Goal: Entertainment & Leisure: Consume media (video, audio)

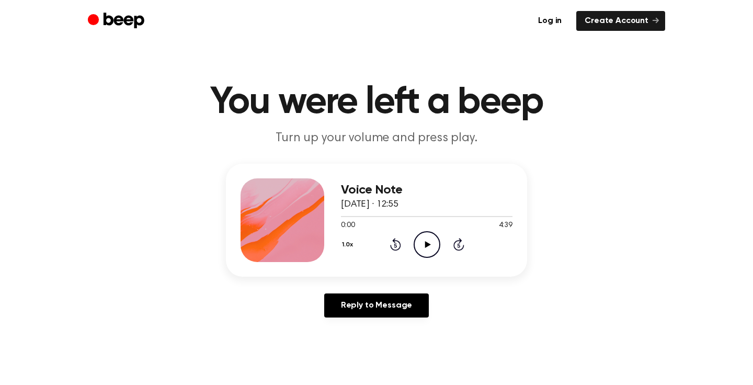
click at [428, 240] on icon "Play Audio" at bounding box center [426, 244] width 27 height 27
click at [430, 242] on icon "Pause Audio" at bounding box center [426, 244] width 27 height 27
click at [423, 246] on icon "Play Audio" at bounding box center [426, 244] width 27 height 27
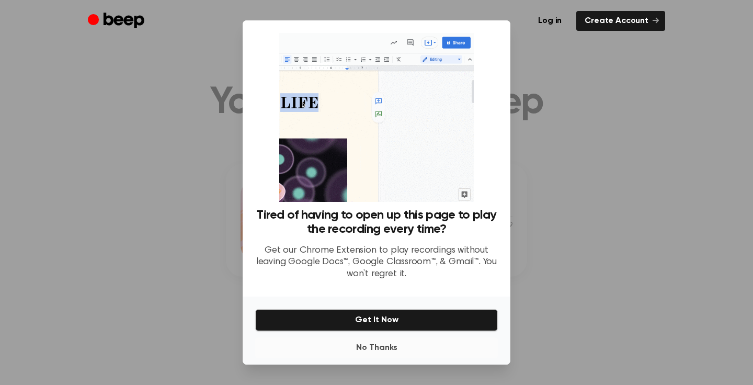
click at [387, 337] on button "No Thanks" at bounding box center [376, 347] width 242 height 21
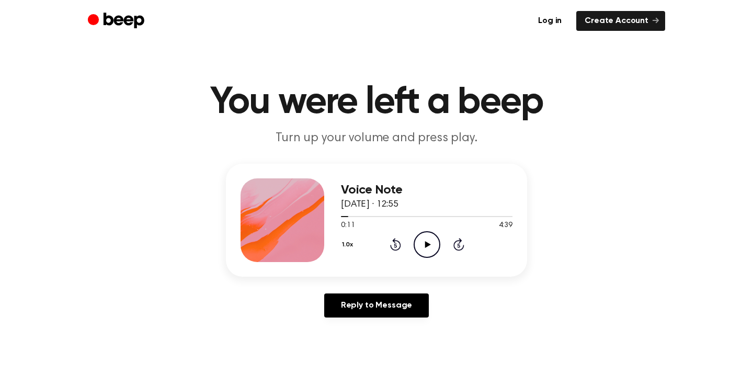
click at [428, 246] on icon "Play Audio" at bounding box center [426, 244] width 27 height 27
click at [457, 248] on icon "Skip 5 seconds" at bounding box center [458, 244] width 11 height 14
click at [357, 246] on div "1.0x Rewind 5 seconds Pause Audio Skip 5 seconds" at bounding box center [426, 244] width 171 height 27
click at [348, 245] on button "1.0x" at bounding box center [349, 245] width 16 height 18
click at [362, 323] on span "1.2x" at bounding box center [357, 326] width 13 height 11
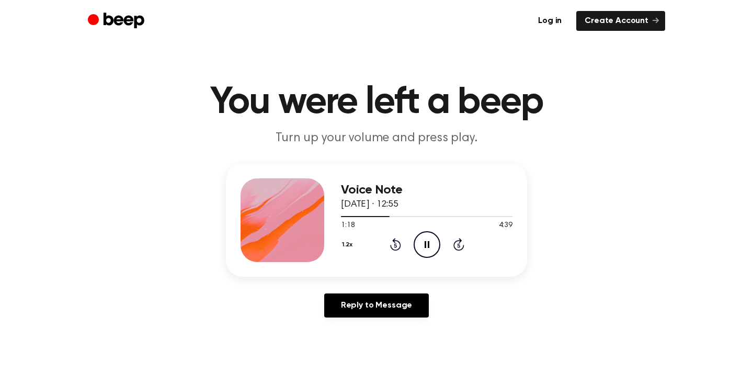
click at [606, 229] on div "Voice Note 8 August 2025 · 12:55 1:18 4:39 Your browser does not support the [o…" at bounding box center [376, 245] width 727 height 162
click at [458, 239] on icon "Skip 5 seconds" at bounding box center [458, 244] width 11 height 14
click icon "Play Audio"
click at [433, 242] on icon "Play Audio" at bounding box center [426, 244] width 27 height 27
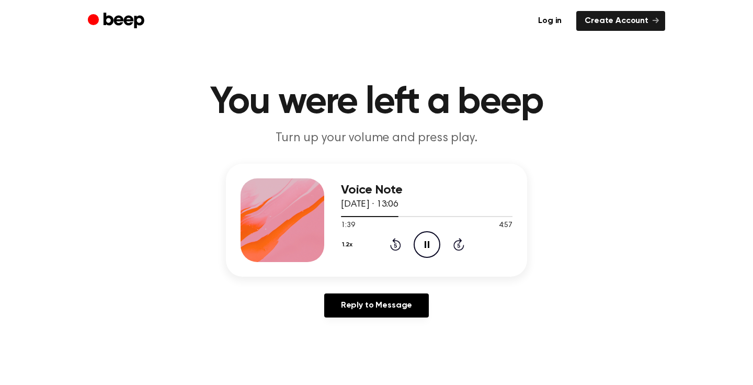
click at [430, 249] on icon "Pause Audio" at bounding box center [426, 244] width 27 height 27
click at [385, 217] on div at bounding box center [426, 216] width 171 height 8
click at [425, 238] on icon "Play Audio" at bounding box center [426, 244] width 27 height 27
click at [434, 236] on icon "Pause Audio" at bounding box center [426, 244] width 27 height 27
click at [429, 238] on icon "Play Audio" at bounding box center [426, 244] width 27 height 27
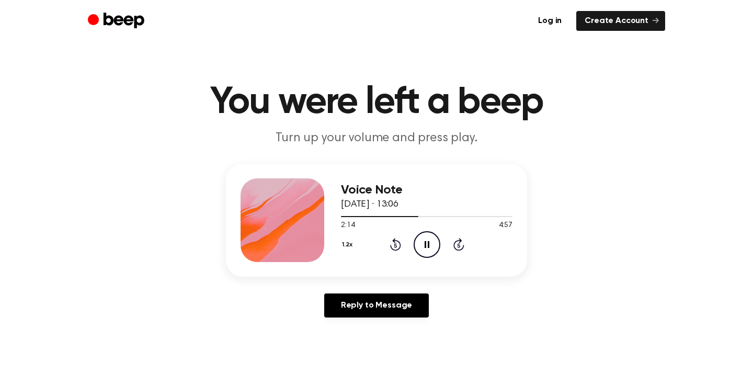
click at [425, 246] on icon at bounding box center [426, 244] width 5 height 7
click at [415, 247] on icon "Play Audio" at bounding box center [426, 244] width 27 height 27
click at [428, 244] on icon at bounding box center [426, 244] width 5 height 7
click at [422, 240] on icon "Play Audio" at bounding box center [426, 244] width 27 height 27
click at [446, 216] on div at bounding box center [399, 216] width 117 height 1
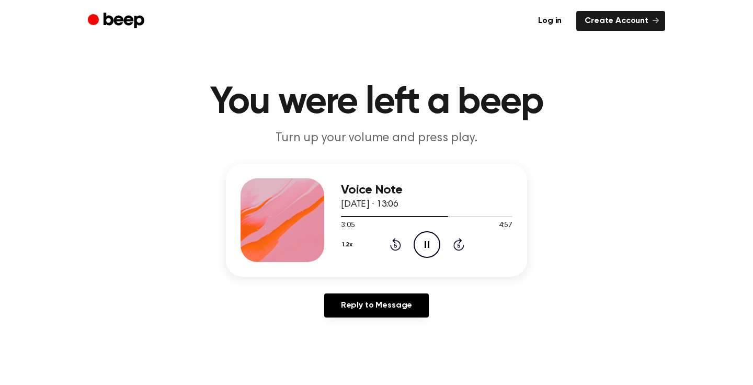
click at [432, 245] on icon "Pause Audio" at bounding box center [426, 244] width 27 height 27
click at [424, 244] on icon "Play Audio" at bounding box center [426, 244] width 27 height 27
click at [422, 216] on div at bounding box center [400, 216] width 119 height 1
click at [401, 241] on div "1.2x Rewind 5 seconds Pause Audio Skip 5 seconds" at bounding box center [426, 244] width 171 height 27
click at [388, 245] on div "1.2x Rewind 5 seconds Pause Audio Skip 5 seconds" at bounding box center [426, 244] width 171 height 27
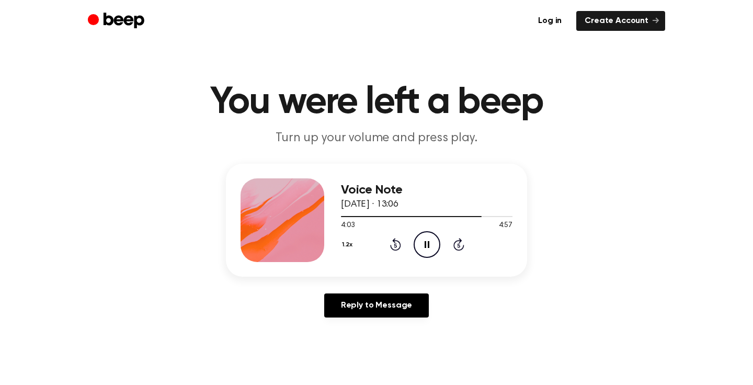
click at [395, 245] on icon at bounding box center [395, 246] width 3 height 4
click at [597, 228] on div "Voice Note 8 August 2025 · 13:06 3:44 4:57 Your browser does not support the [o…" at bounding box center [376, 245] width 727 height 162
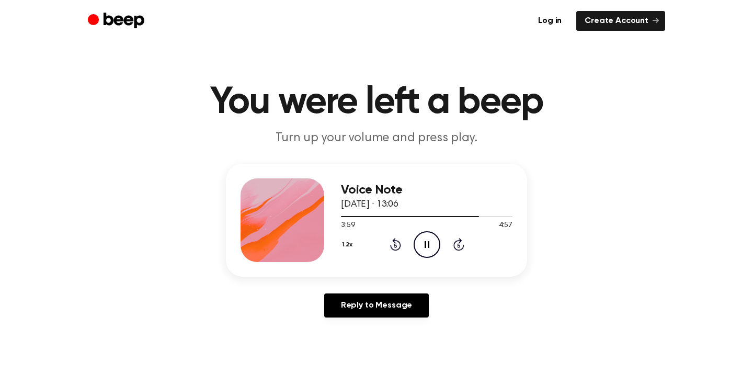
click at [397, 244] on icon "Rewind 5 seconds" at bounding box center [394, 244] width 11 height 14
click at [427, 244] on icon at bounding box center [426, 244] width 5 height 7
click at [426, 236] on icon "Play Audio" at bounding box center [426, 244] width 27 height 27
click at [394, 250] on icon at bounding box center [395, 244] width 11 height 13
click at [428, 247] on icon at bounding box center [426, 244] width 5 height 7
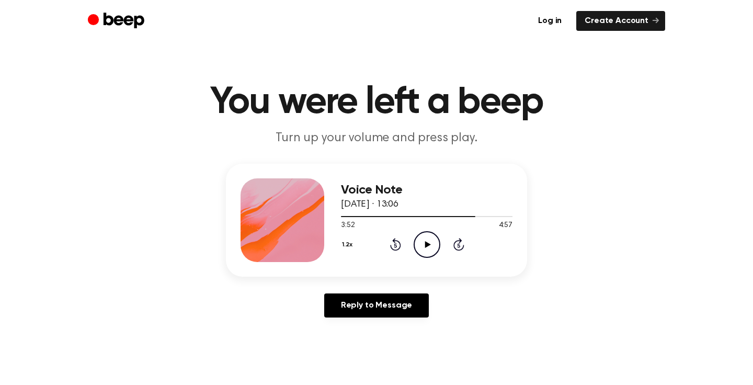
click at [423, 242] on icon "Play Audio" at bounding box center [426, 244] width 27 height 27
click at [430, 246] on icon "Pause Audio" at bounding box center [426, 244] width 27 height 27
click at [425, 244] on icon at bounding box center [427, 244] width 6 height 7
click at [492, 217] on div at bounding box center [426, 216] width 171 height 8
click at [428, 244] on icon at bounding box center [427, 244] width 6 height 7
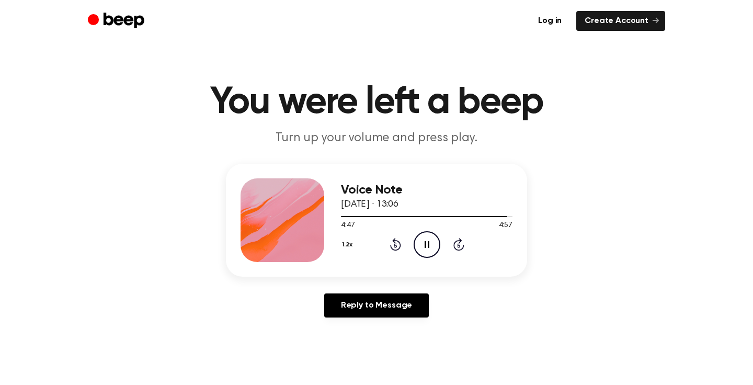
click at [431, 247] on icon "Pause Audio" at bounding box center [426, 244] width 27 height 27
click at [422, 233] on icon "Play Audio" at bounding box center [426, 244] width 27 height 27
click at [436, 253] on icon "Pause Audio" at bounding box center [426, 244] width 27 height 27
click at [394, 246] on icon at bounding box center [395, 246] width 3 height 4
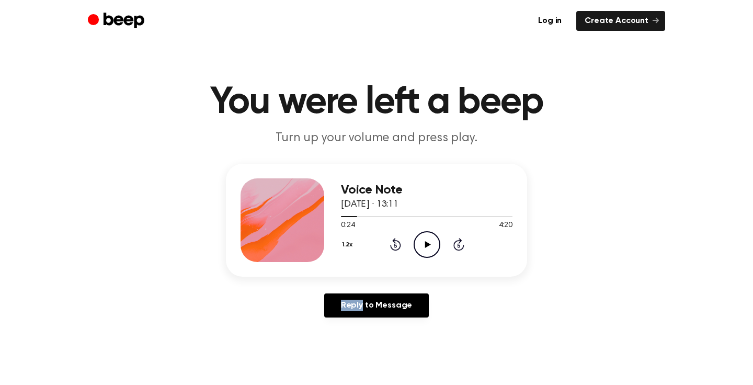
click at [426, 245] on icon at bounding box center [427, 244] width 6 height 7
click at [395, 241] on icon at bounding box center [395, 244] width 11 height 13
click at [390, 250] on icon "Rewind 5 seconds" at bounding box center [394, 244] width 11 height 14
click at [425, 246] on icon at bounding box center [426, 244] width 5 height 7
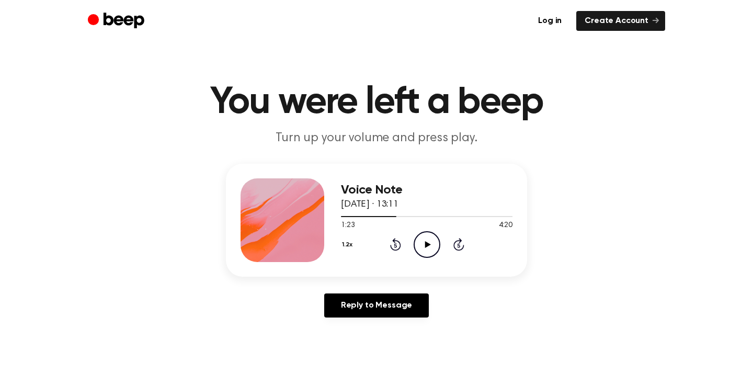
click at [422, 245] on icon "Play Audio" at bounding box center [426, 244] width 27 height 27
click at [394, 244] on icon "Rewind 5 seconds" at bounding box center [394, 244] width 11 height 14
click at [428, 243] on icon at bounding box center [426, 244] width 5 height 7
click at [427, 246] on icon "Play Audio" at bounding box center [426, 244] width 27 height 27
click at [431, 247] on icon "Pause Audio" at bounding box center [426, 244] width 27 height 27
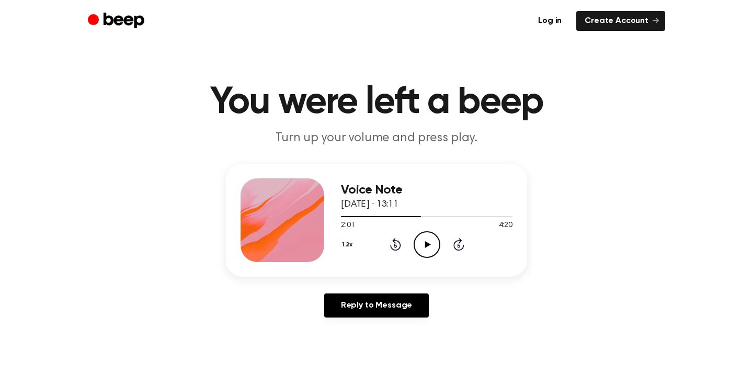
click at [435, 248] on icon "Play Audio" at bounding box center [426, 244] width 27 height 27
click at [402, 246] on div "1.2x Rewind 5 seconds Pause Audio Skip 5 seconds" at bounding box center [426, 244] width 171 height 27
click at [396, 245] on icon at bounding box center [395, 246] width 3 height 4
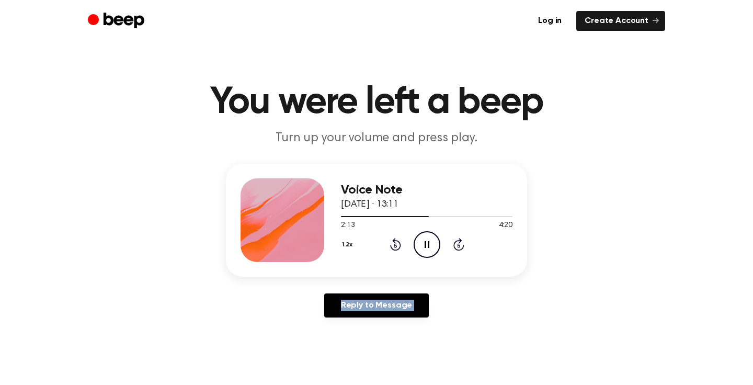
click at [473, 282] on div "Voice Note 8 August 2025 · 13:11 2:13 4:20 Your browser does not support the [o…" at bounding box center [376, 245] width 727 height 162
click at [561, 1] on div "Log in Create Account" at bounding box center [376, 21] width 577 height 42
click at [426, 246] on icon "Pause Audio" at bounding box center [426, 244] width 27 height 27
click at [394, 241] on icon at bounding box center [395, 244] width 11 height 13
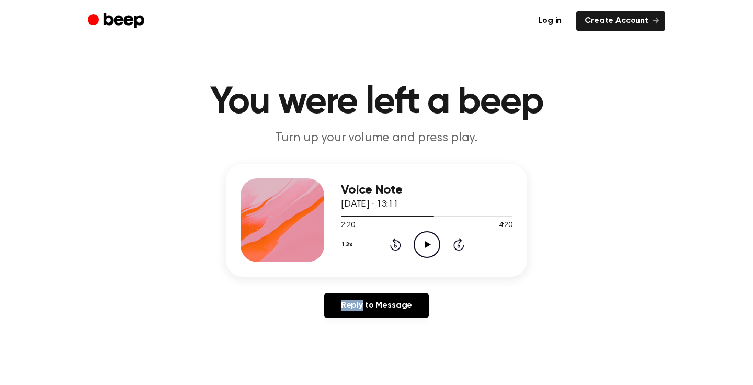
click at [349, 241] on button "1.2x" at bounding box center [349, 245] width 16 height 18
click at [360, 294] on li "0.8x" at bounding box center [361, 288] width 40 height 19
click at [395, 248] on icon "Rewind 5 seconds" at bounding box center [394, 244] width 11 height 14
click at [430, 246] on icon "Play Audio" at bounding box center [426, 244] width 27 height 27
click at [396, 243] on icon "Rewind 5 seconds" at bounding box center [394, 244] width 11 height 14
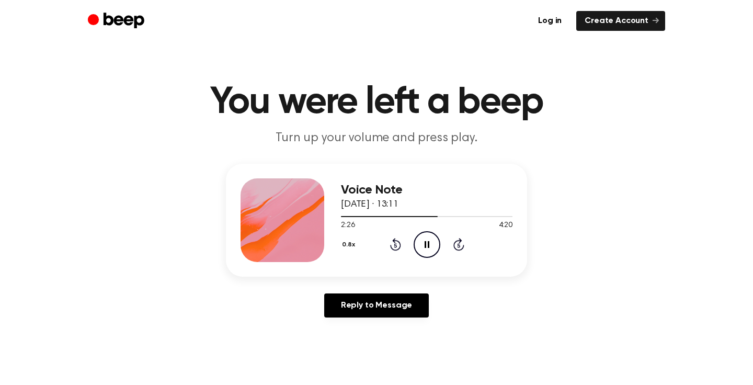
click at [396, 243] on icon "Rewind 5 seconds" at bounding box center [394, 244] width 11 height 14
click at [540, 256] on div "Voice Note 8 August 2025 · 13:11 2:07 4:20 Your browser does not support the [o…" at bounding box center [376, 245] width 727 height 162
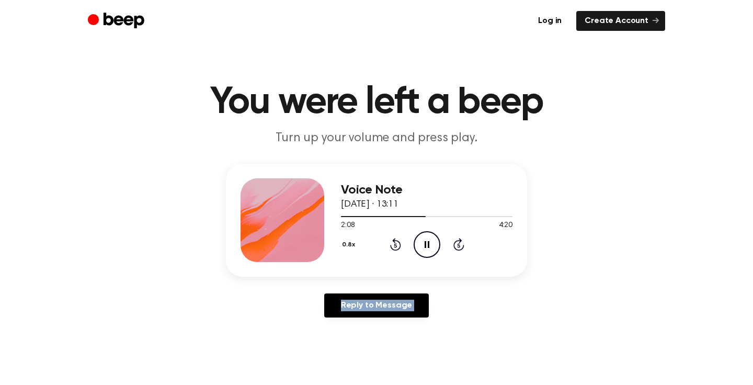
click at [293, 278] on div "Voice Note 8 August 2025 · 13:11 2:08 4:20 Your browser does not support the [o…" at bounding box center [376, 245] width 727 height 162
click at [313, 300] on div "Reply to Message" at bounding box center [376, 309] width 301 height 32
click at [434, 243] on icon "Pause Audio" at bounding box center [426, 244] width 27 height 27
click at [432, 248] on icon "Play Audio" at bounding box center [426, 244] width 27 height 27
click at [475, 284] on div "Voice Note 8 August 2025 · 13:11 2:30 4:20 Your browser does not support the [o…" at bounding box center [376, 245] width 727 height 162
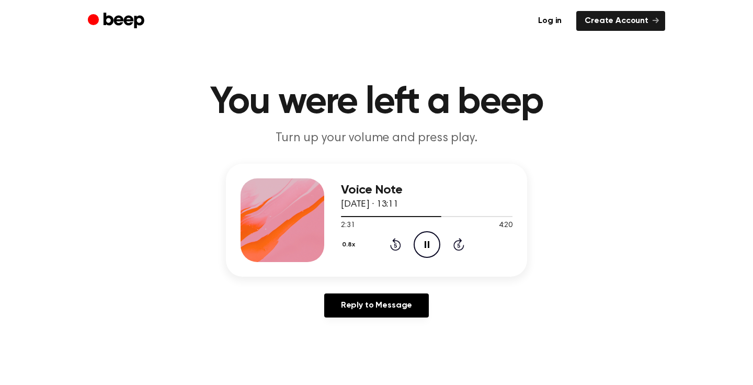
click at [348, 251] on button "0.8x" at bounding box center [350, 245] width 18 height 18
click at [363, 327] on span "1.2x" at bounding box center [357, 326] width 13 height 11
click at [173, 150] on main "You were left a beep Turn up your volume and press play. Voice Note 8 August 20…" at bounding box center [376, 322] width 753 height 644
click at [394, 249] on icon "Rewind 5 seconds" at bounding box center [394, 244] width 11 height 14
click at [441, 243] on div "1.2x Rewind 5 seconds Pause Audio Skip 5 seconds" at bounding box center [426, 244] width 171 height 27
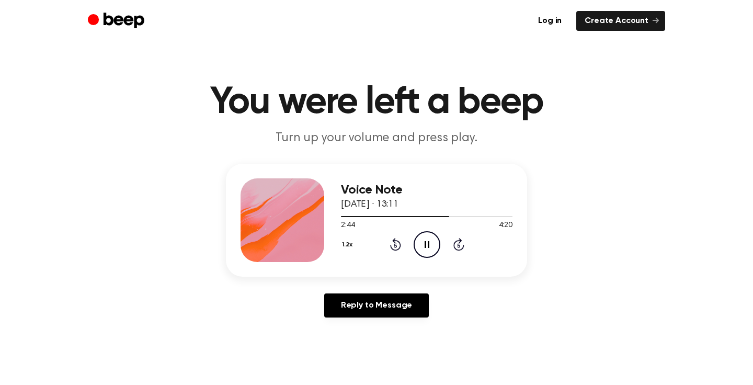
click at [433, 243] on icon "Pause Audio" at bounding box center [426, 244] width 27 height 27
click at [348, 242] on button "1.2x" at bounding box center [349, 245] width 16 height 18
click at [360, 311] on span "1.0x" at bounding box center [357, 307] width 13 height 11
click at [175, 1] on div "Log in Create Account" at bounding box center [376, 21] width 577 height 42
click at [423, 246] on icon "Play Audio" at bounding box center [426, 244] width 27 height 27
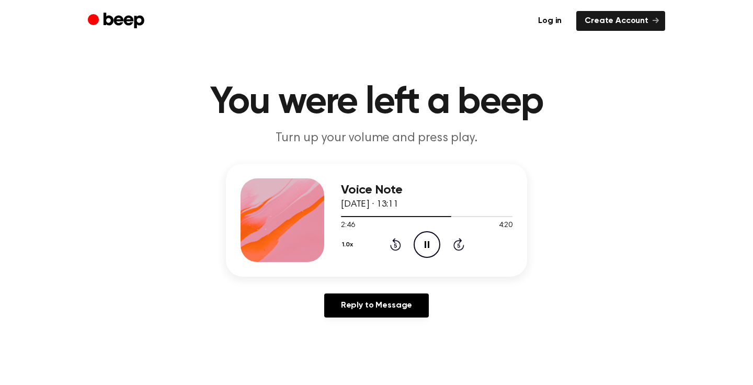
click at [396, 245] on icon "Rewind 5 seconds" at bounding box center [394, 244] width 11 height 14
click at [421, 244] on icon "Pause Audio" at bounding box center [426, 244] width 27 height 27
click at [423, 240] on icon "Play Audio" at bounding box center [426, 244] width 27 height 27
click at [399, 250] on icon "Rewind 5 seconds" at bounding box center [394, 244] width 11 height 14
click at [398, 244] on icon "Rewind 5 seconds" at bounding box center [394, 244] width 11 height 14
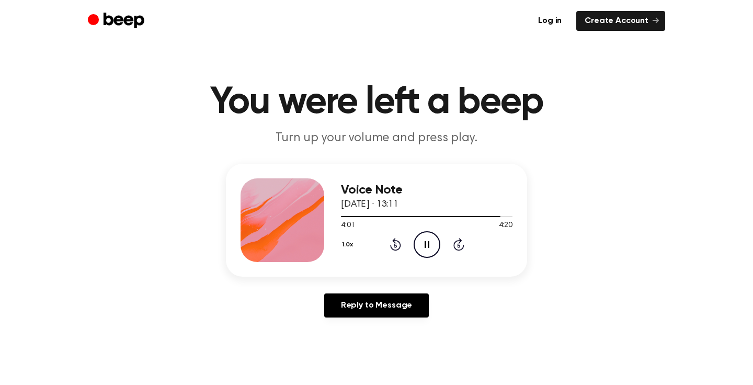
click at [396, 241] on icon at bounding box center [395, 244] width 11 height 13
click at [425, 245] on icon at bounding box center [426, 244] width 5 height 7
click at [423, 242] on icon "Play Audio" at bounding box center [426, 244] width 27 height 27
